Goal: Entertainment & Leisure: Browse casually

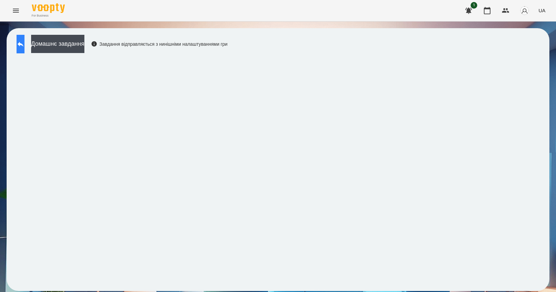
click at [20, 46] on button at bounding box center [21, 44] width 8 height 19
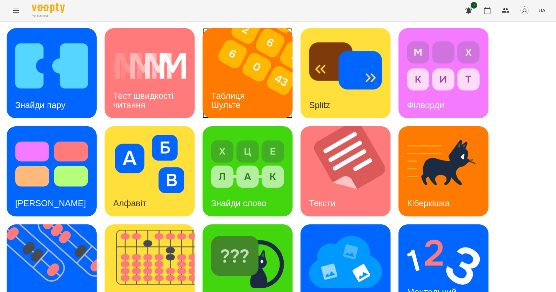
click at [241, 91] on h3 "Таблиця Шульте" at bounding box center [229, 100] width 36 height 19
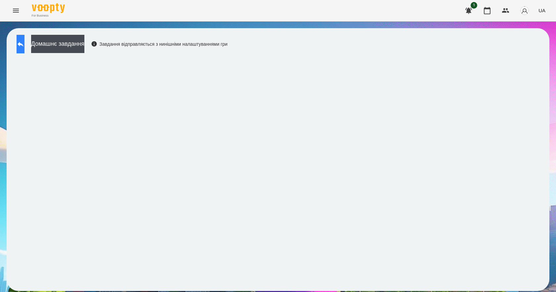
click at [24, 47] on button at bounding box center [21, 44] width 8 height 19
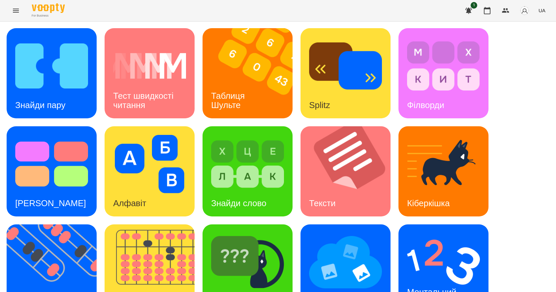
scroll to position [127, 0]
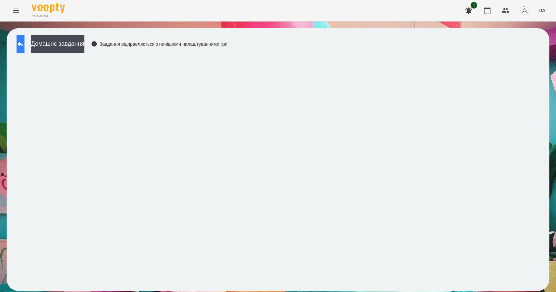
click at [24, 43] on icon at bounding box center [21, 44] width 8 height 8
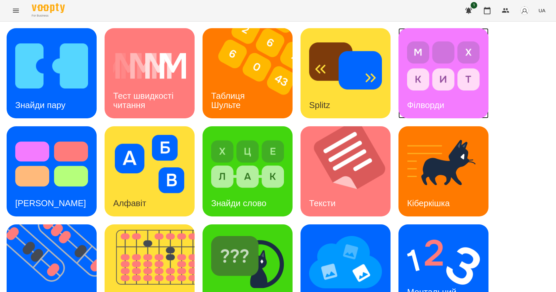
click at [431, 93] on div "Філворди" at bounding box center [426, 105] width 54 height 26
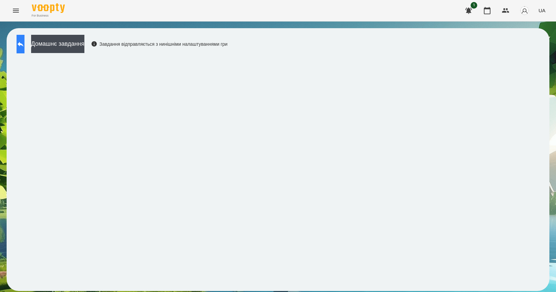
click at [24, 49] on button at bounding box center [21, 44] width 8 height 19
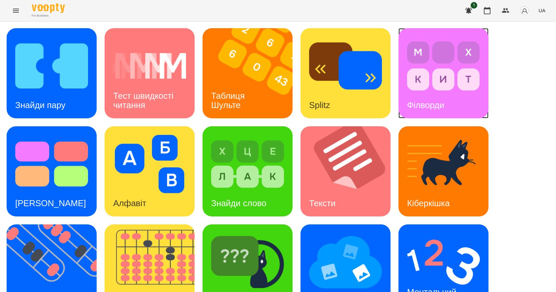
click at [446, 89] on img at bounding box center [443, 66] width 73 height 58
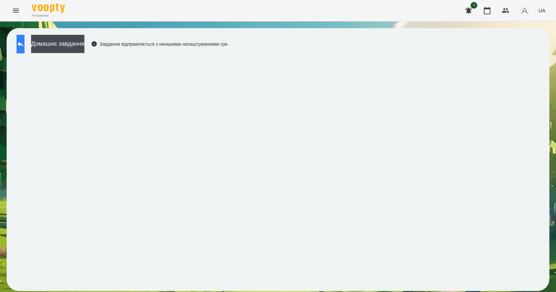
click at [24, 43] on button at bounding box center [21, 44] width 8 height 19
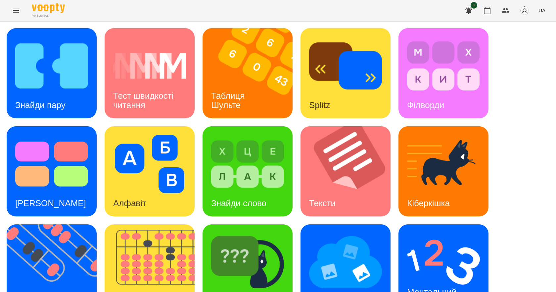
scroll to position [99, 0]
click at [441, 279] on div "Ментальний рахунок" at bounding box center [433, 296] width 69 height 35
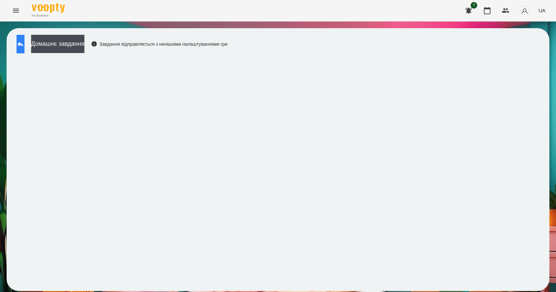
click at [23, 42] on icon at bounding box center [21, 44] width 8 height 8
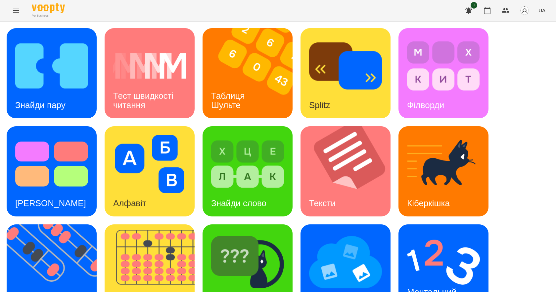
scroll to position [127, 0]
click at [437, 287] on h3 "Ментальний рахунок" at bounding box center [433, 296] width 52 height 19
